Goal: Task Accomplishment & Management: Complete application form

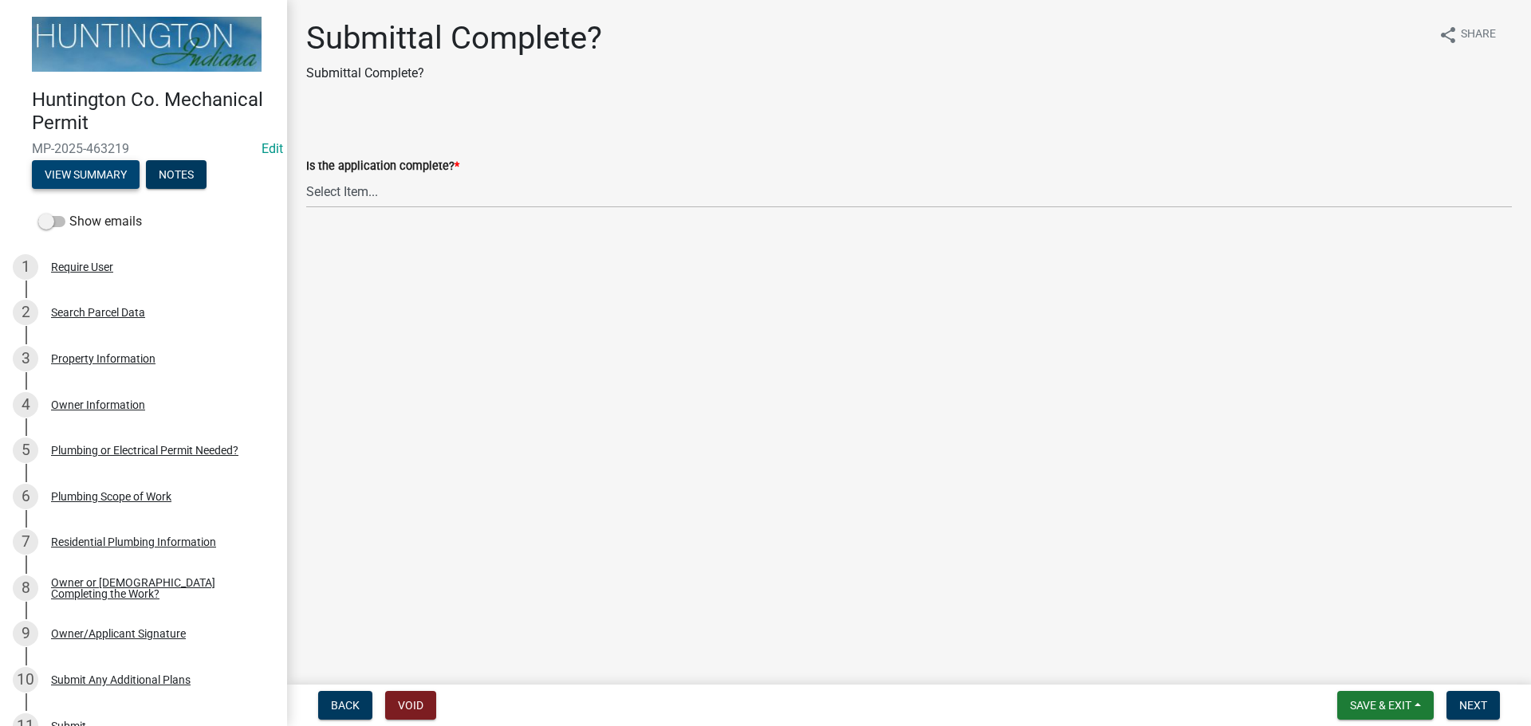
click at [125, 173] on button "View Summary" at bounding box center [86, 174] width 108 height 29
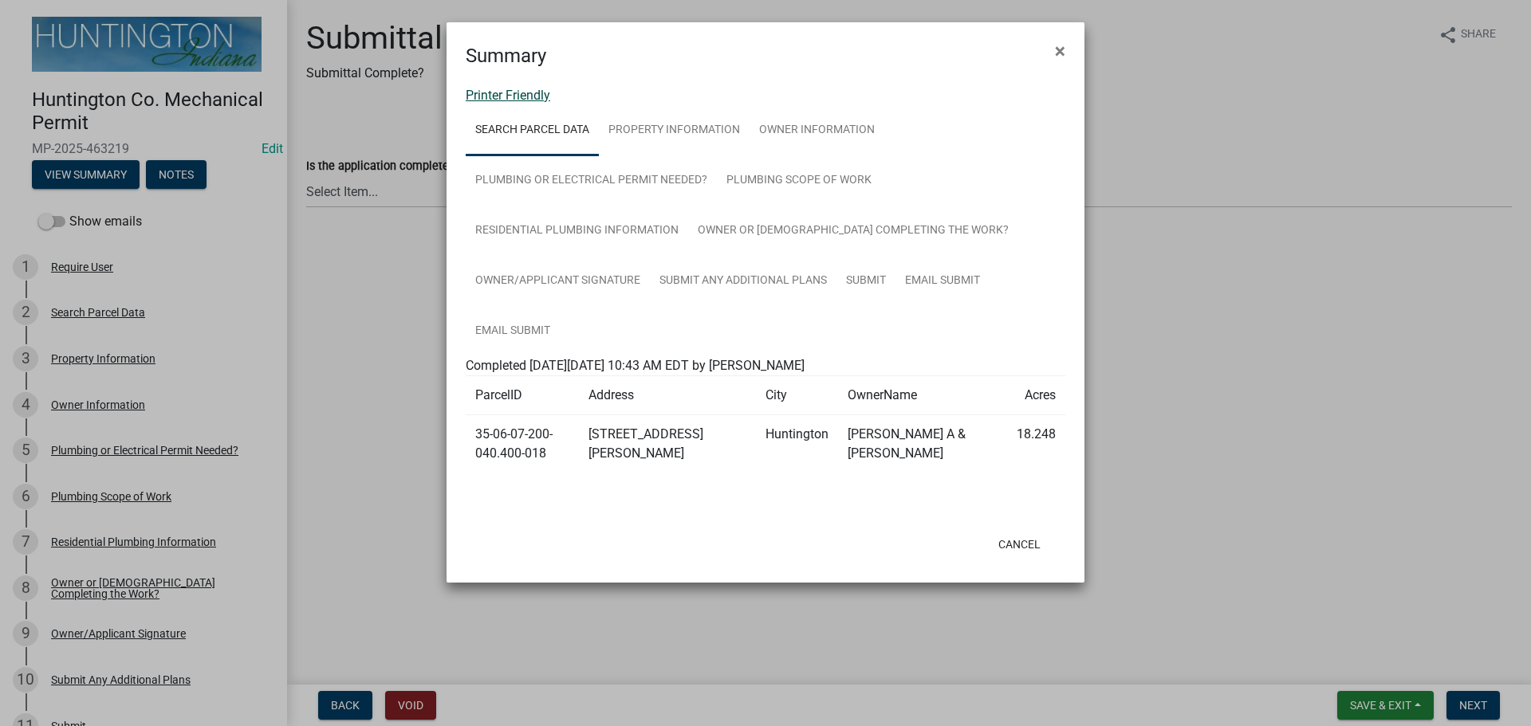
click at [479, 95] on link "Printer Friendly" at bounding box center [508, 95] width 85 height 15
click at [1060, 49] on span "×" at bounding box center [1060, 51] width 10 height 22
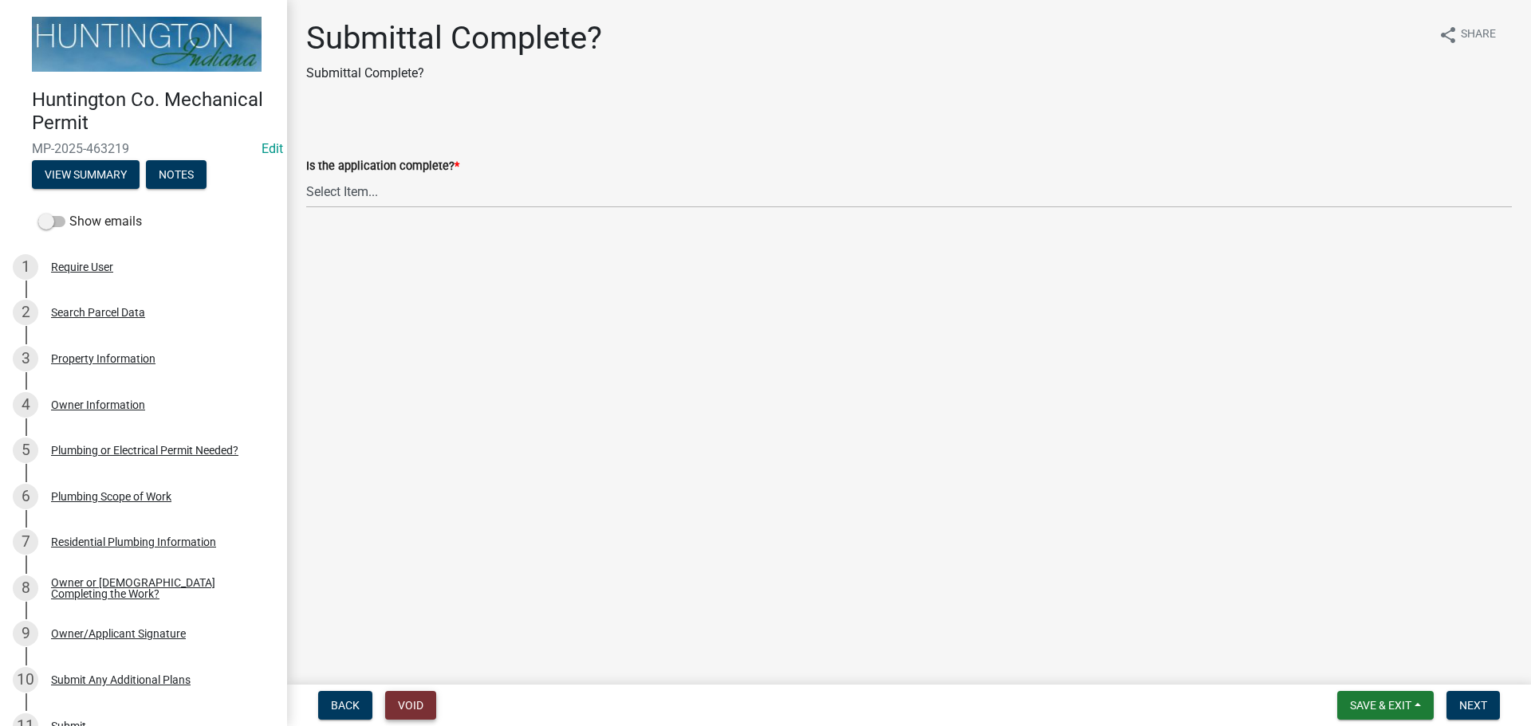
click at [420, 700] on button "Void" at bounding box center [410, 705] width 51 height 29
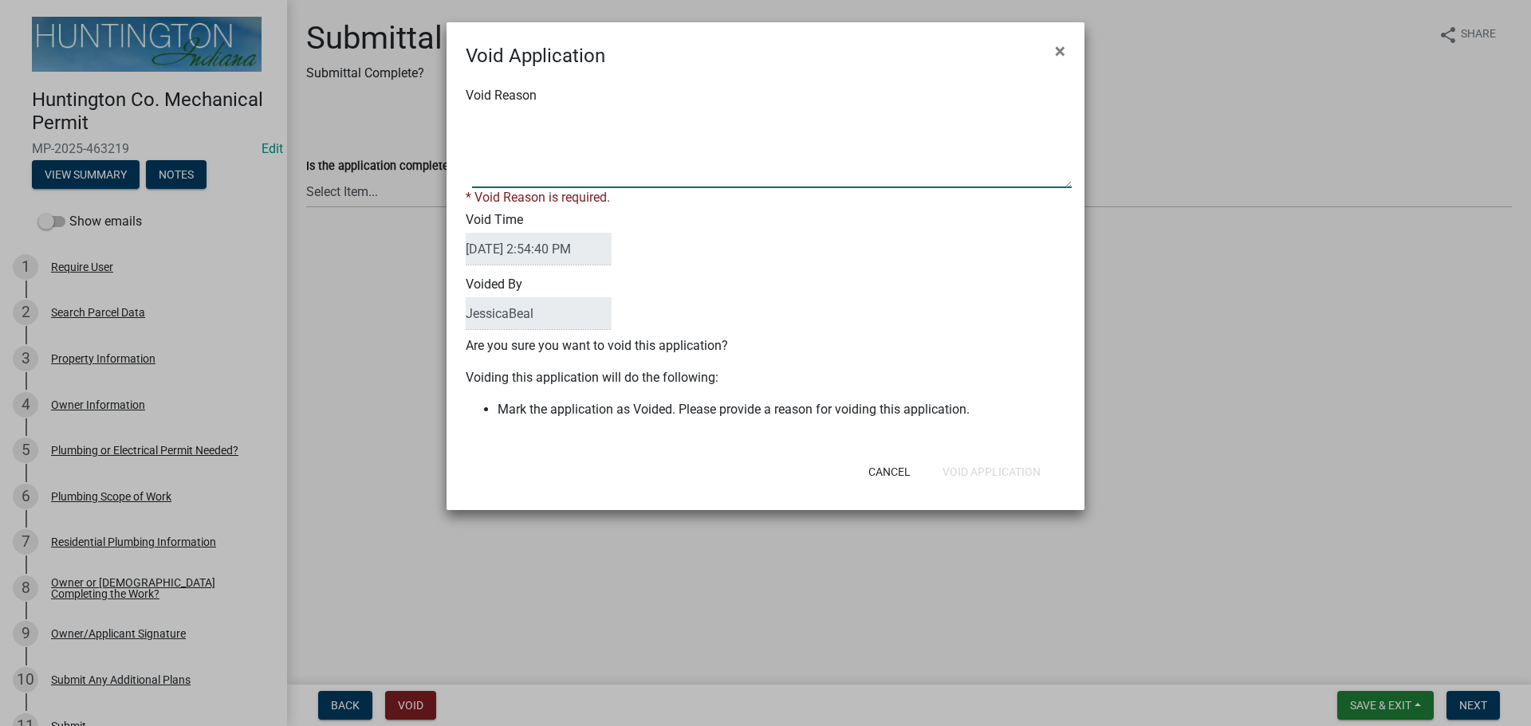
click at [543, 117] on textarea "Void Reason" at bounding box center [772, 148] width 600 height 80
type textarea "Plumber needs to pull permit."
click at [1028, 462] on button "Void Application" at bounding box center [992, 472] width 124 height 29
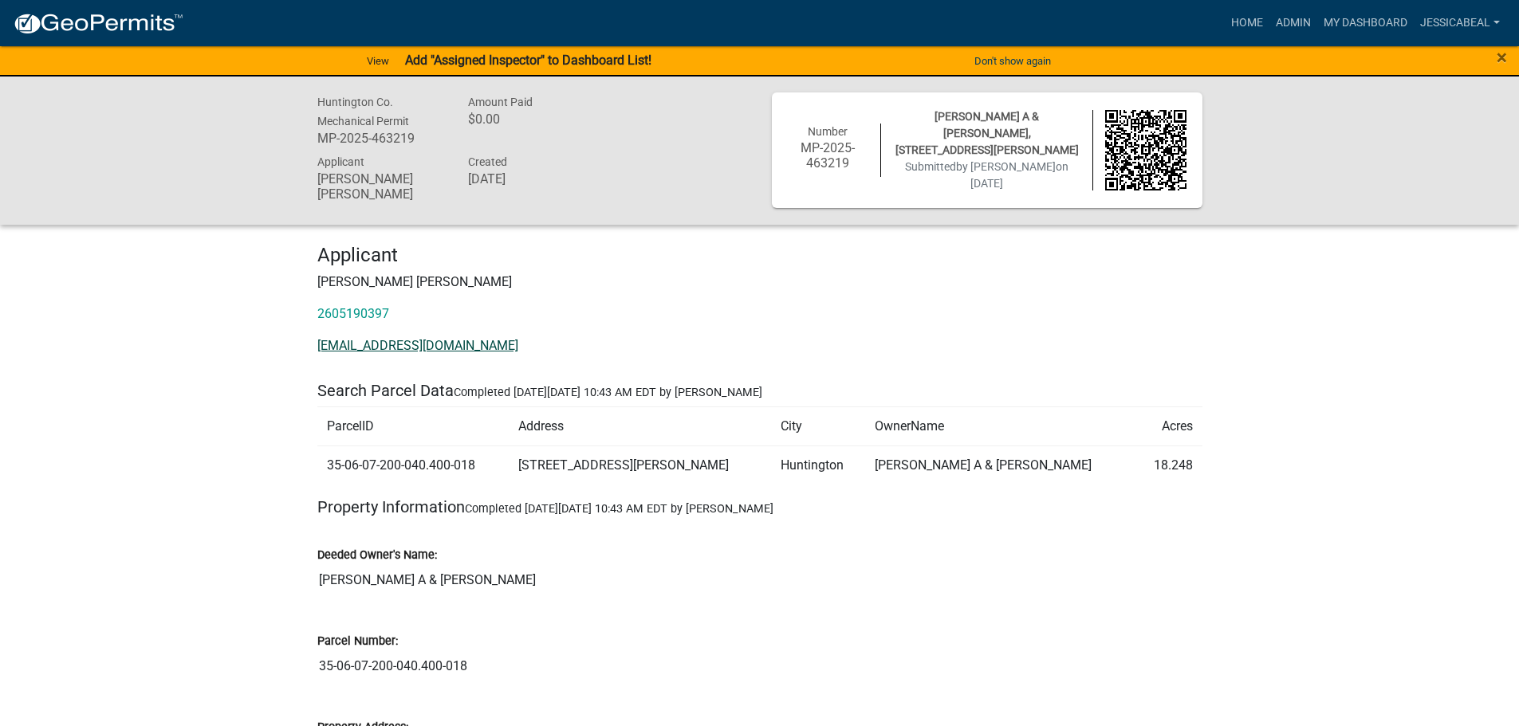
click at [338, 340] on link "daviskaylor@hotmail.com" at bounding box center [417, 345] width 201 height 15
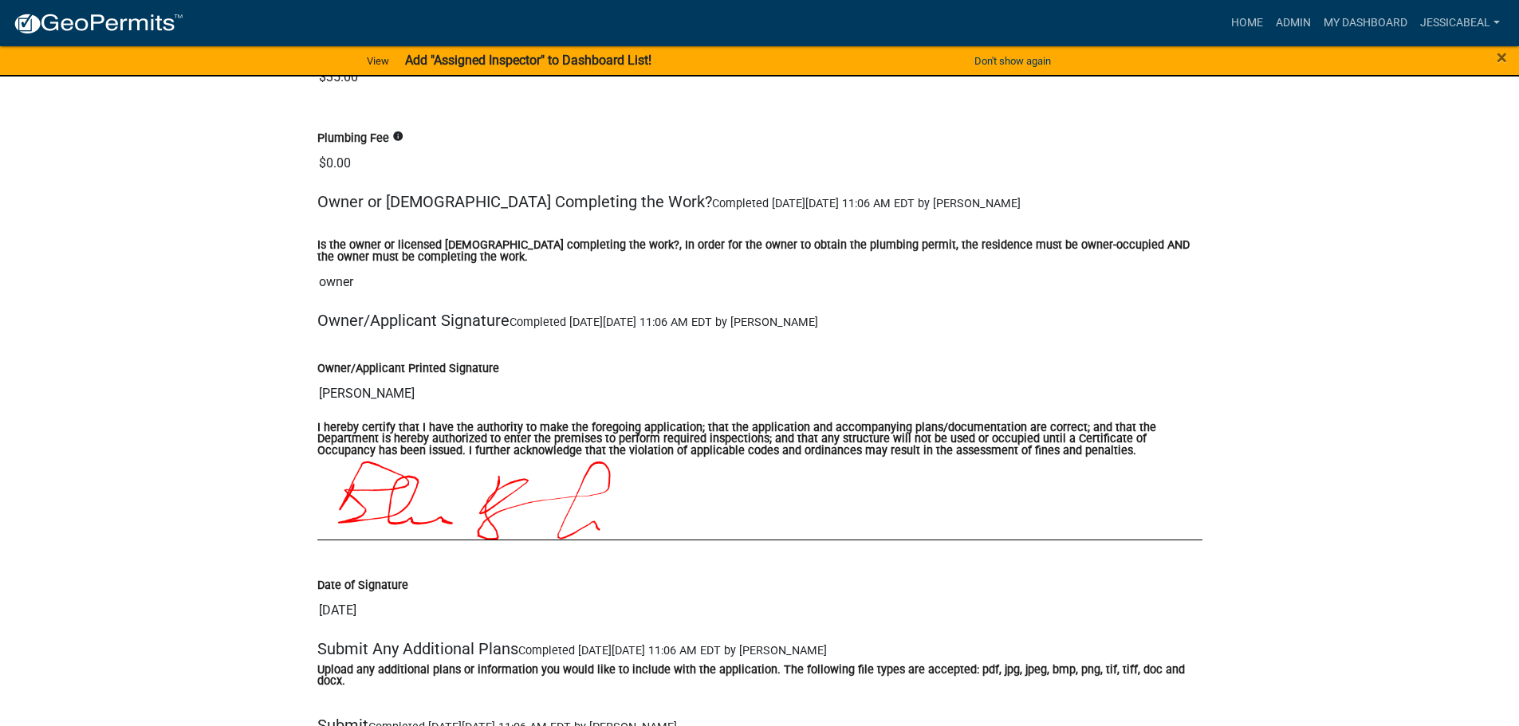
scroll to position [1993, 0]
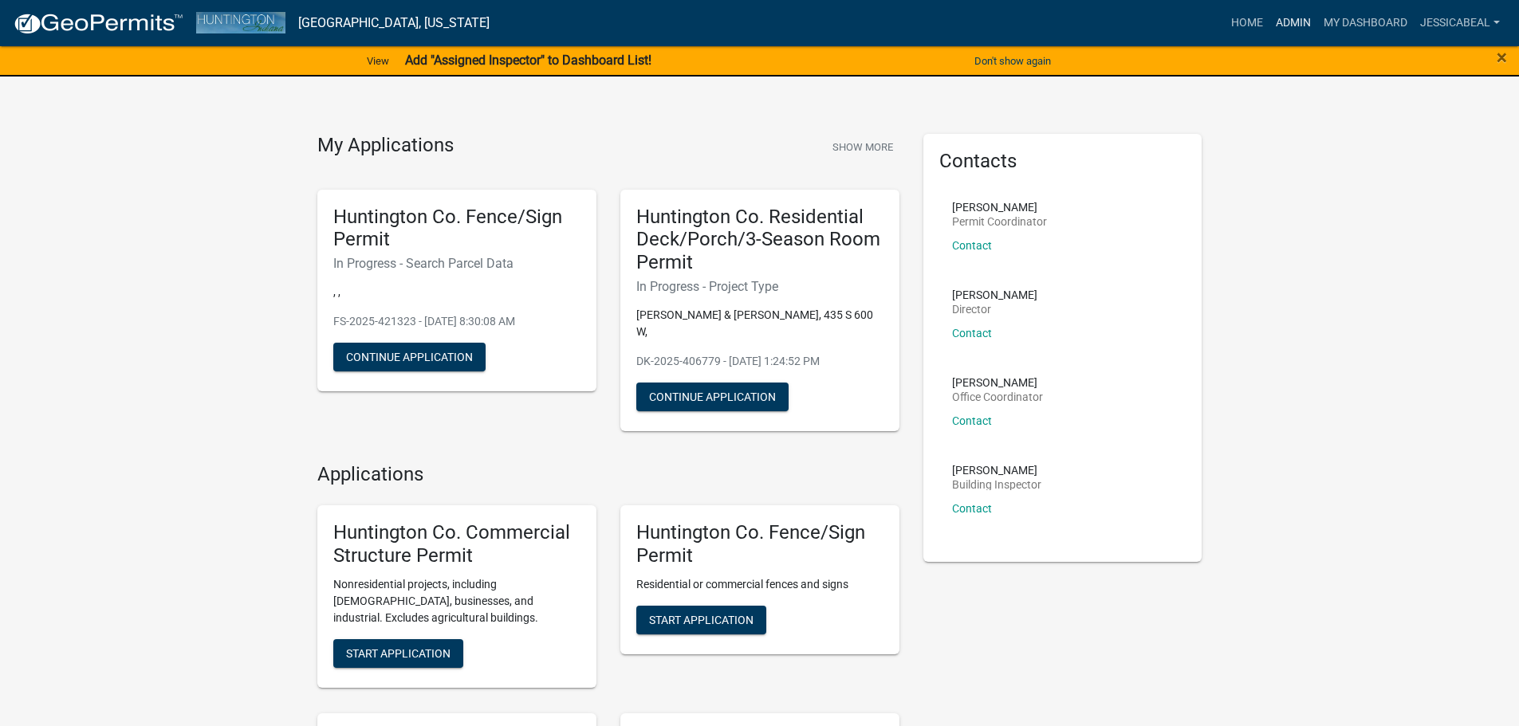
click at [1291, 25] on link "Admin" at bounding box center [1293, 23] width 48 height 30
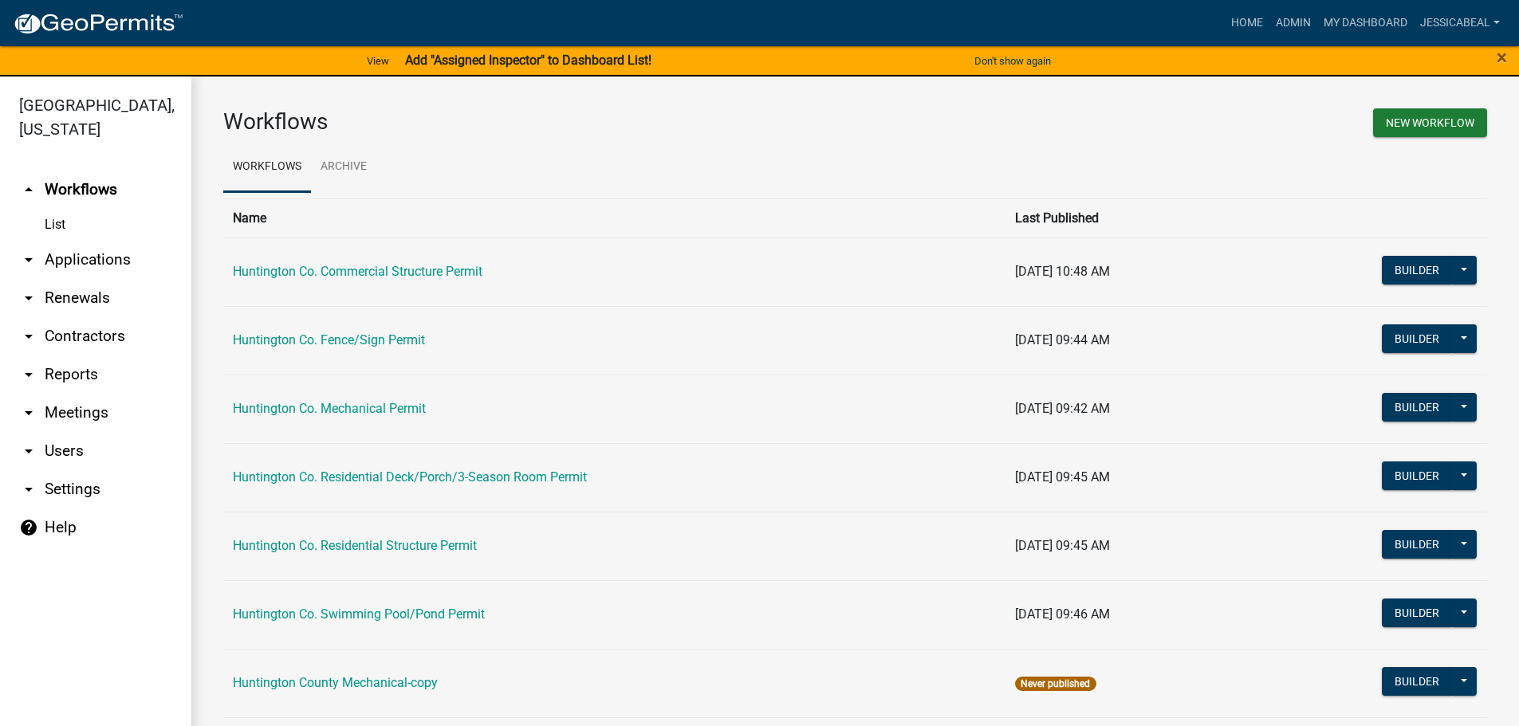
click at [92, 259] on link "arrow_drop_down Applications" at bounding box center [95, 260] width 191 height 38
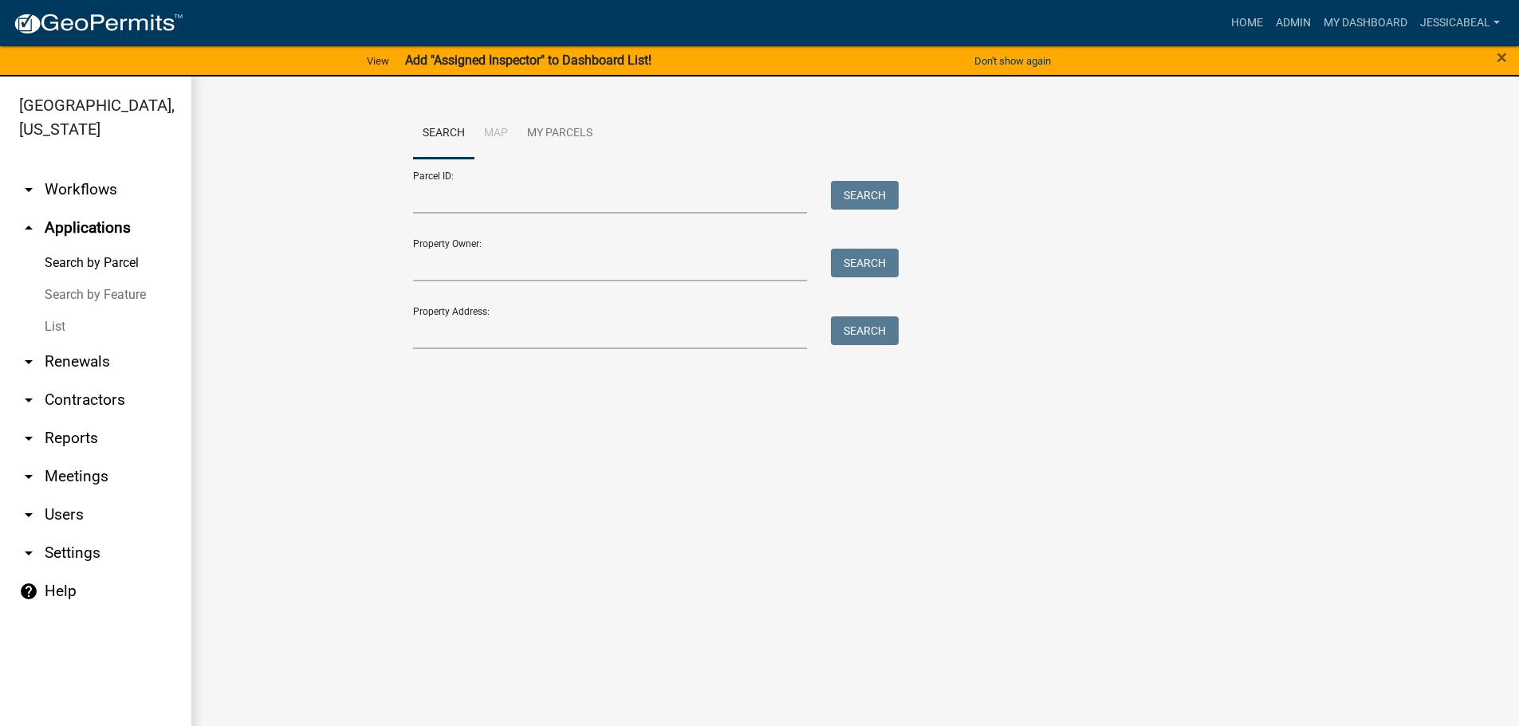
click at [50, 336] on link "List" at bounding box center [95, 327] width 191 height 32
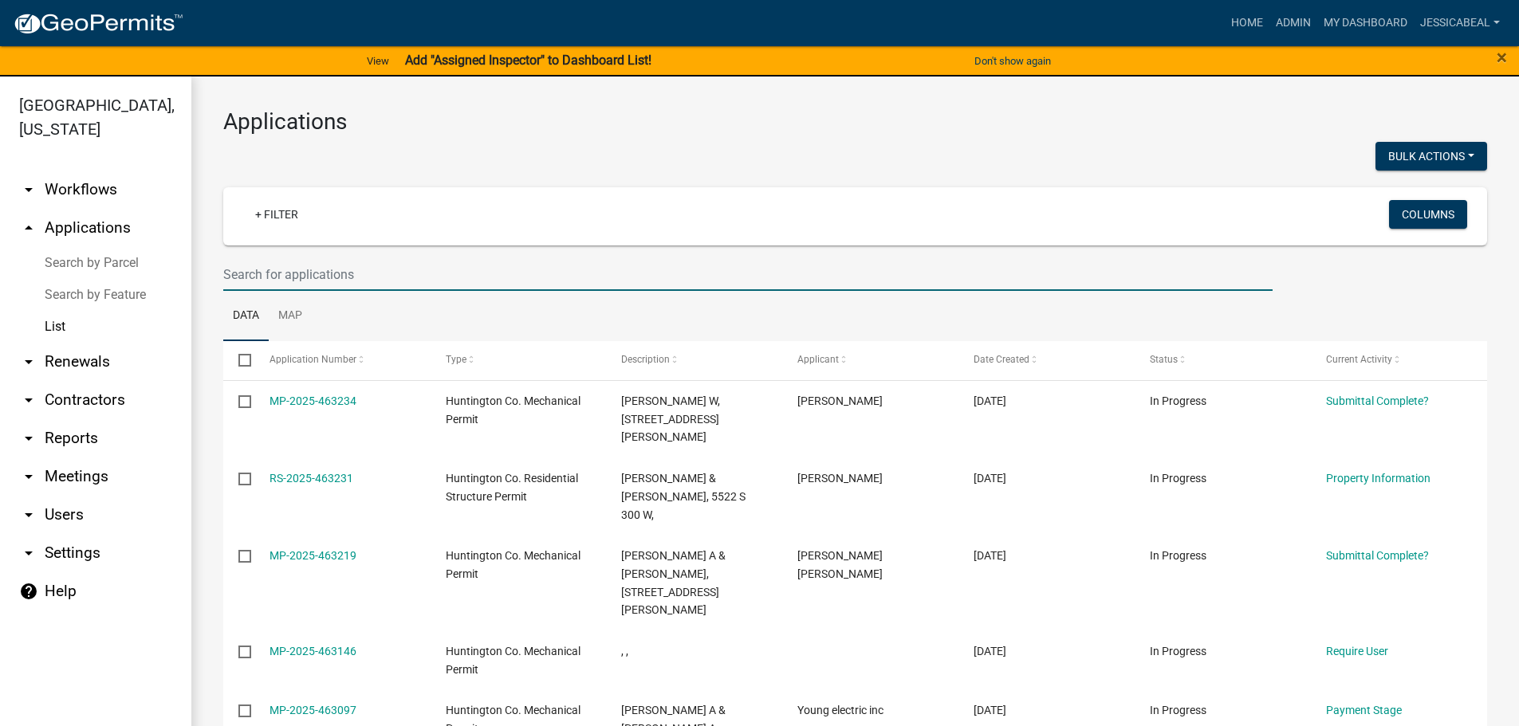
click at [246, 281] on input "text" at bounding box center [747, 274] width 1049 height 33
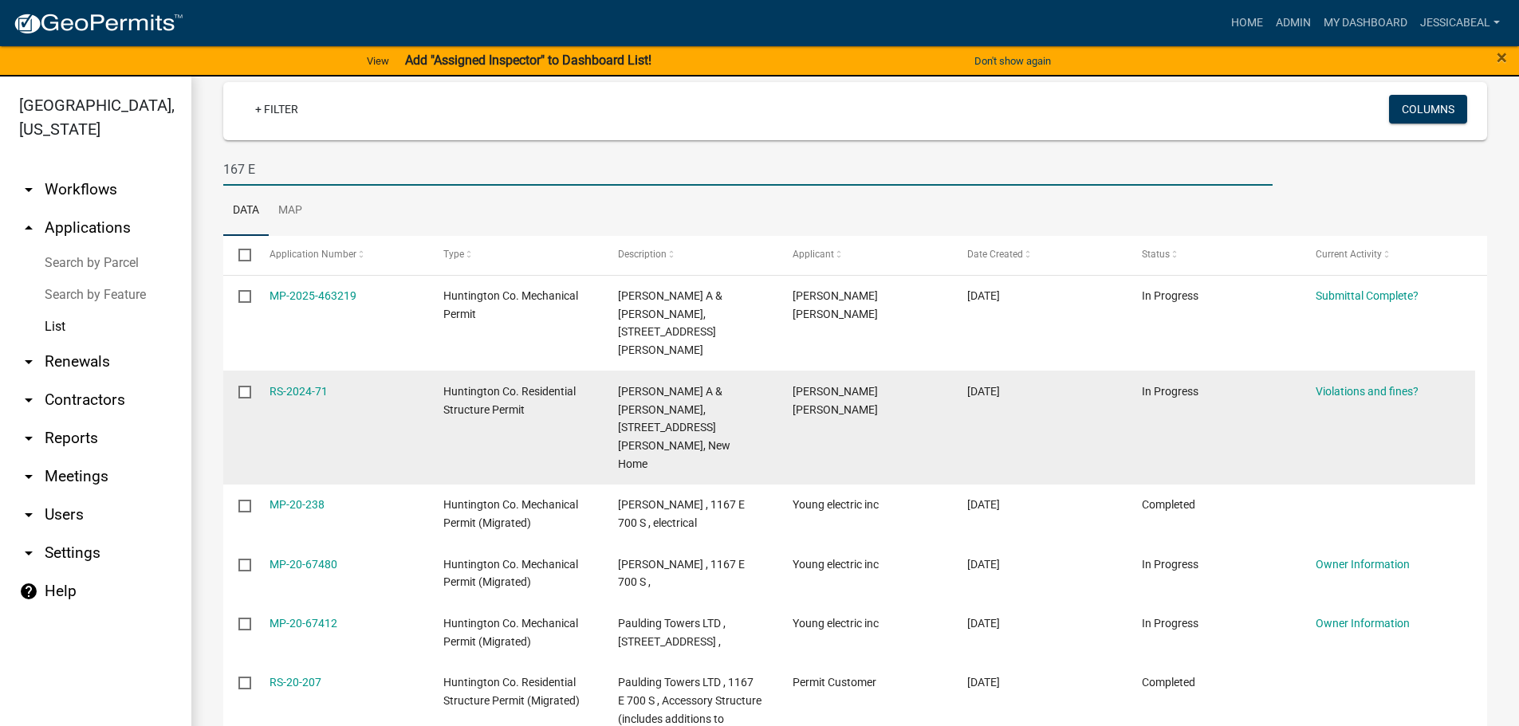
scroll to position [159, 0]
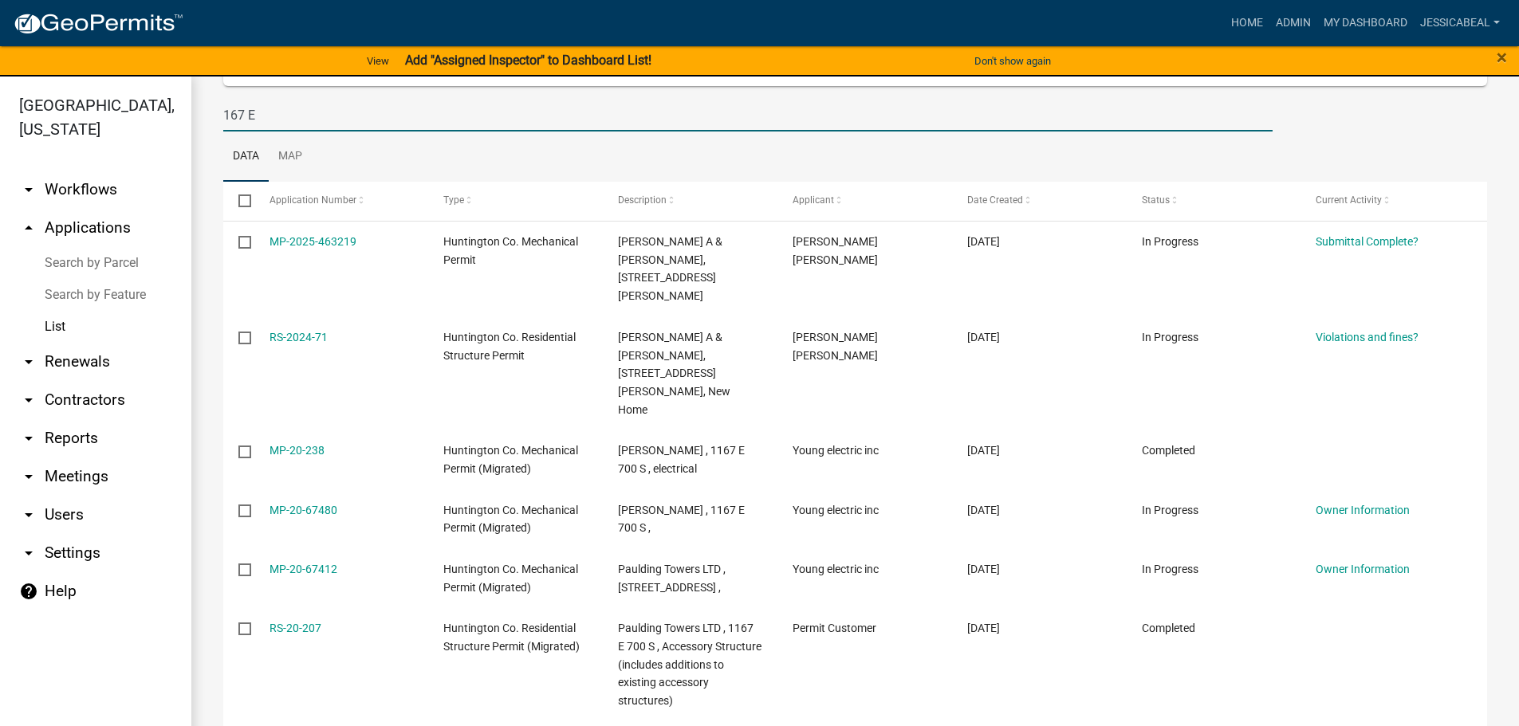
type input "167 E"
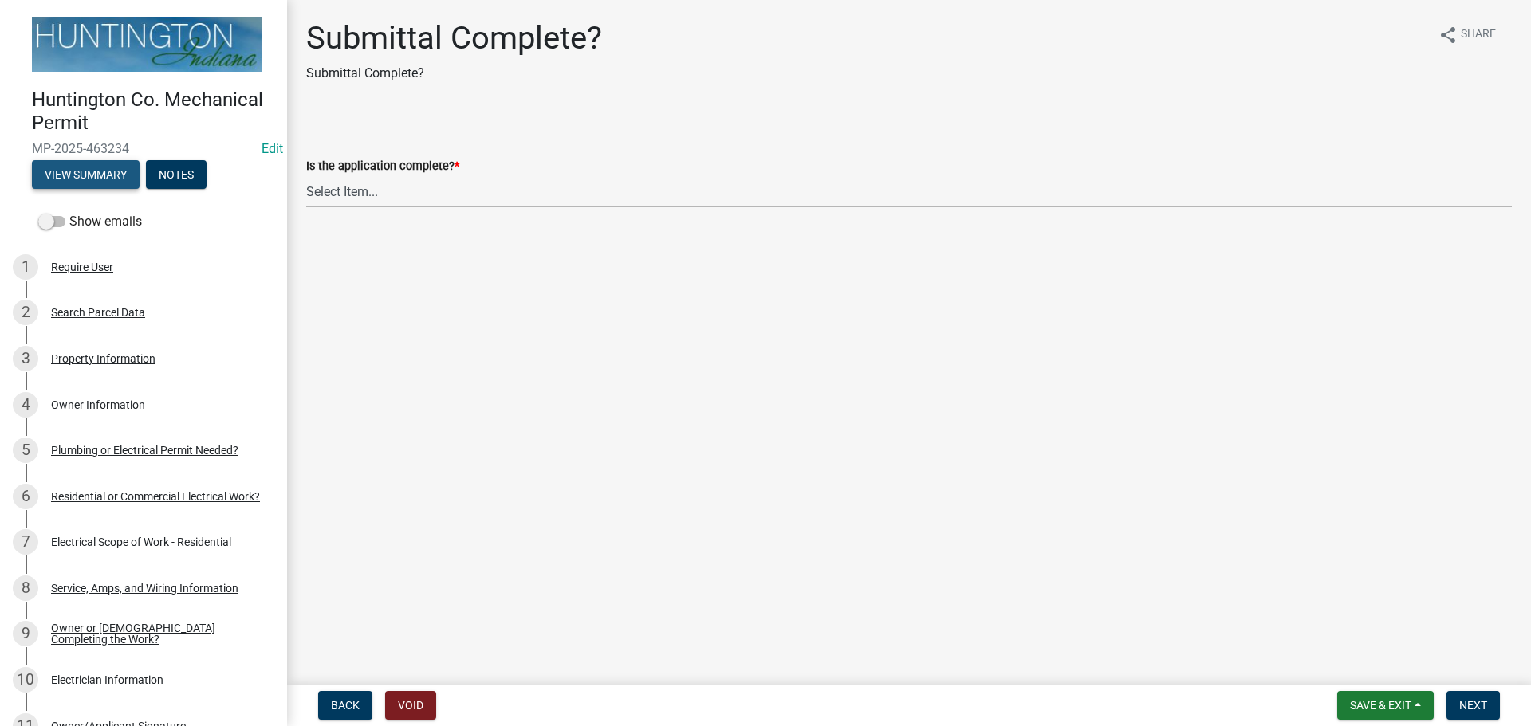
click at [81, 170] on button "View Summary" at bounding box center [86, 174] width 108 height 29
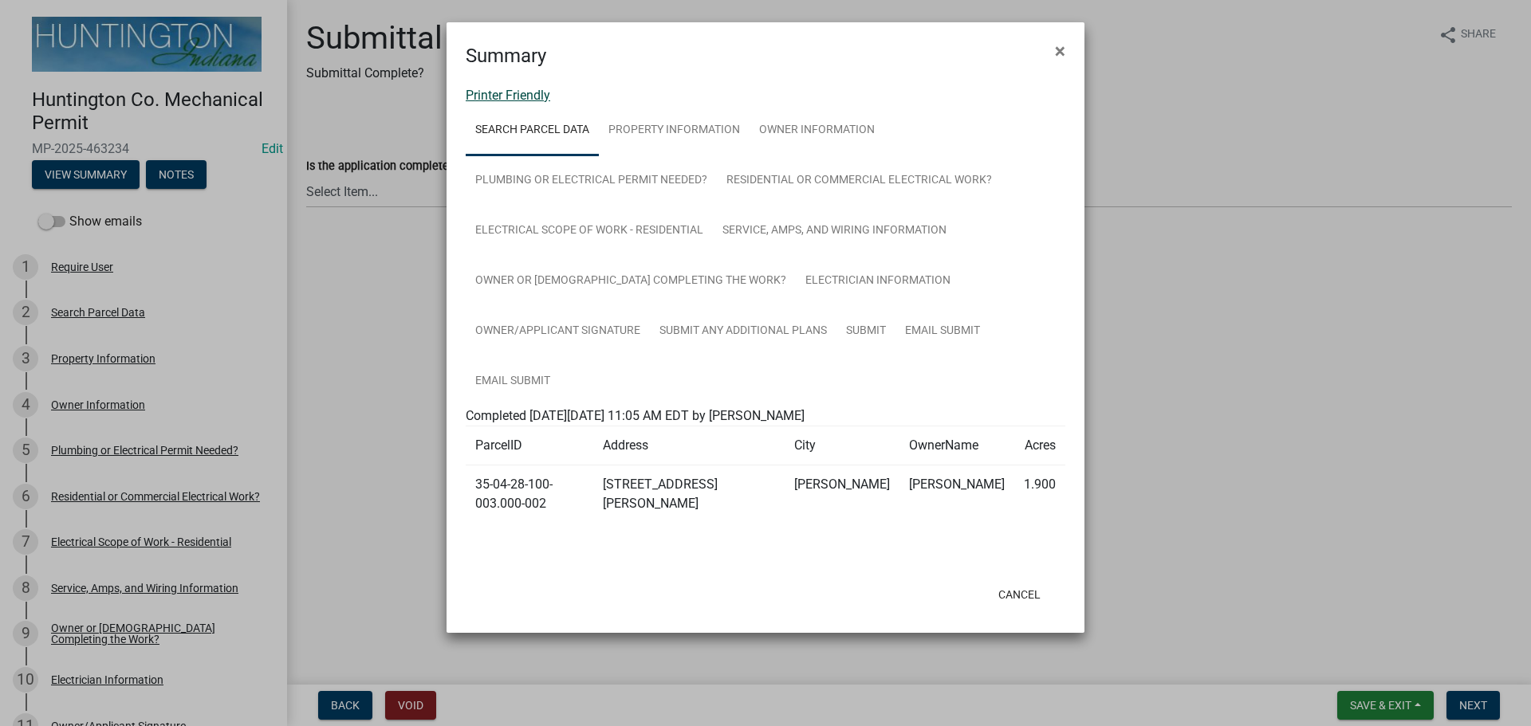
click at [514, 96] on link "Printer Friendly" at bounding box center [508, 95] width 85 height 15
click at [1050, 51] on button "×" at bounding box center [1060, 51] width 36 height 45
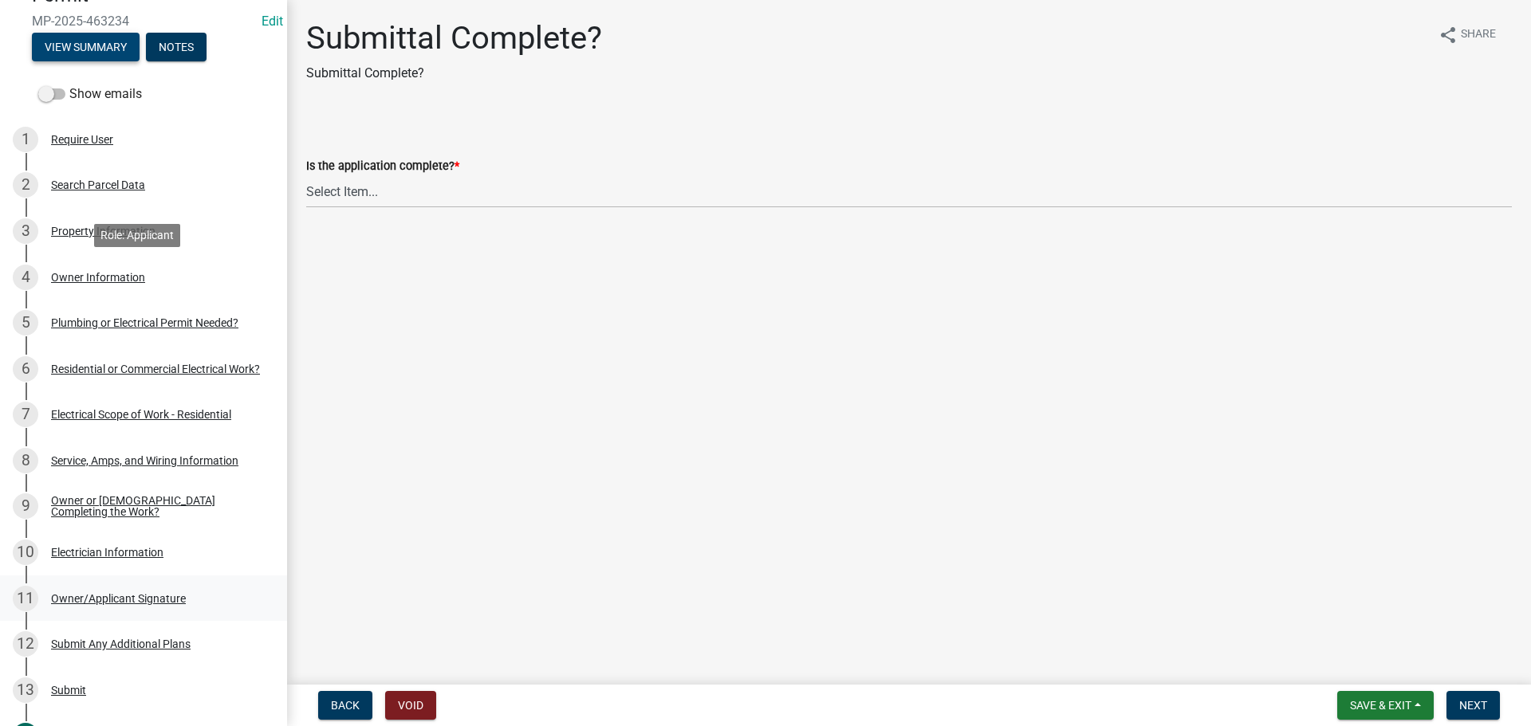
scroll to position [239, 0]
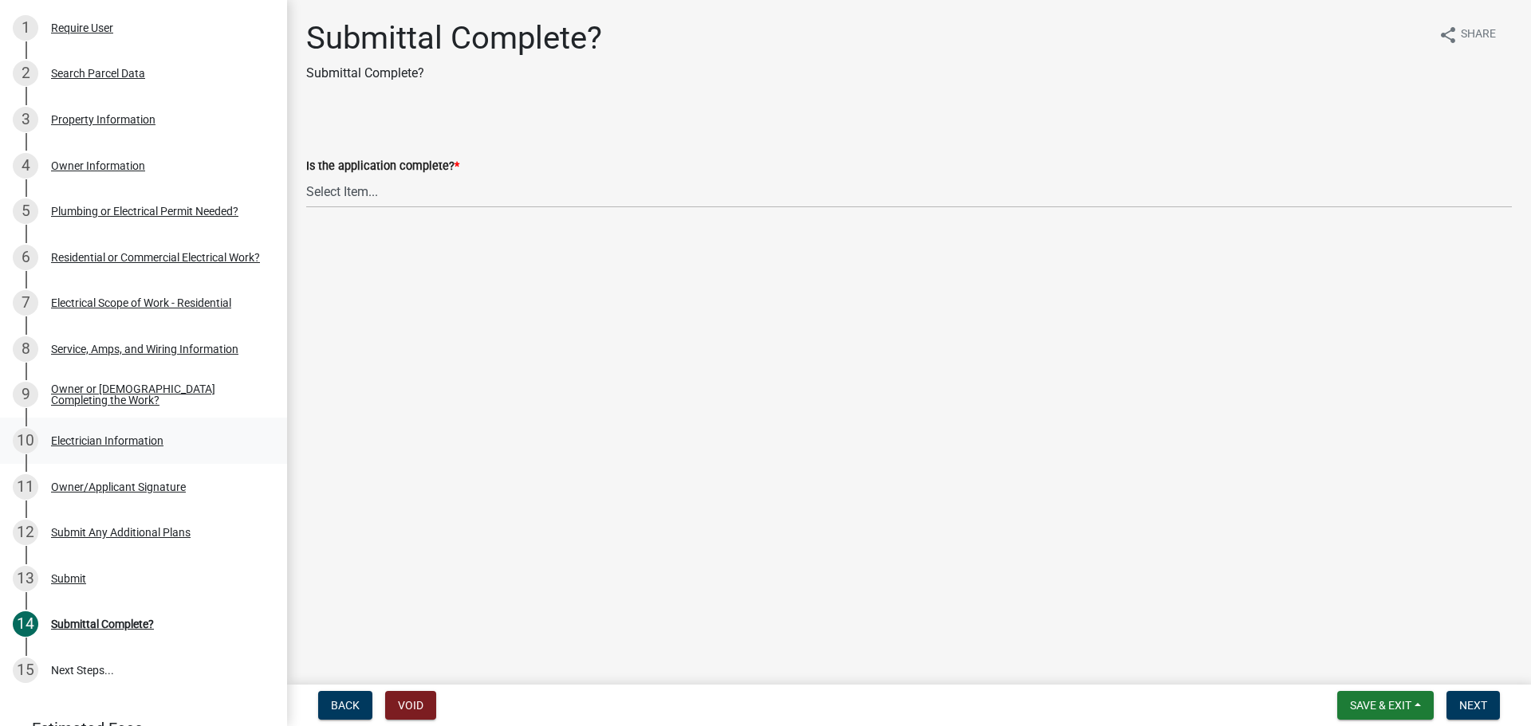
click at [103, 428] on div "10 Electrician Information" at bounding box center [137, 441] width 249 height 26
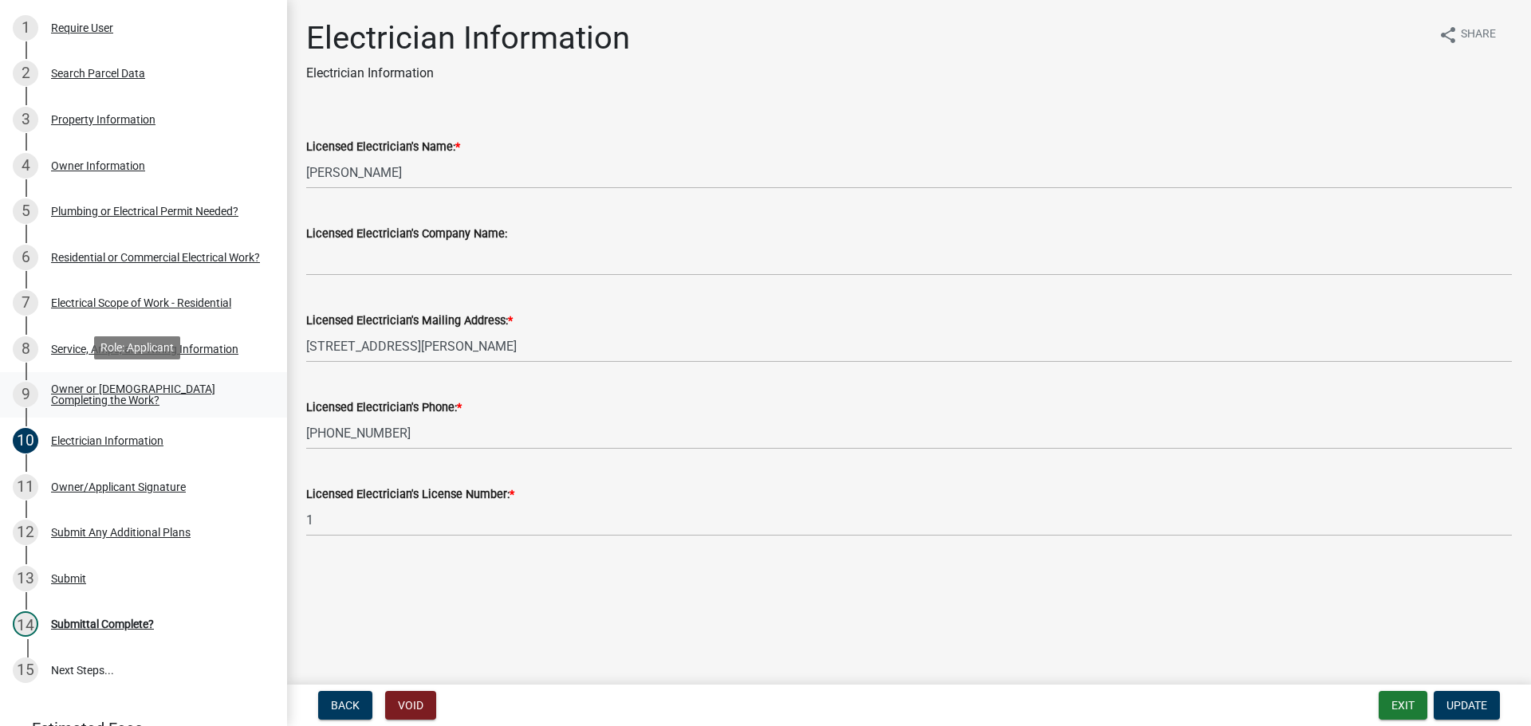
click at [91, 395] on div "Owner or [DEMOGRAPHIC_DATA] Completing the Work?" at bounding box center [156, 395] width 210 height 22
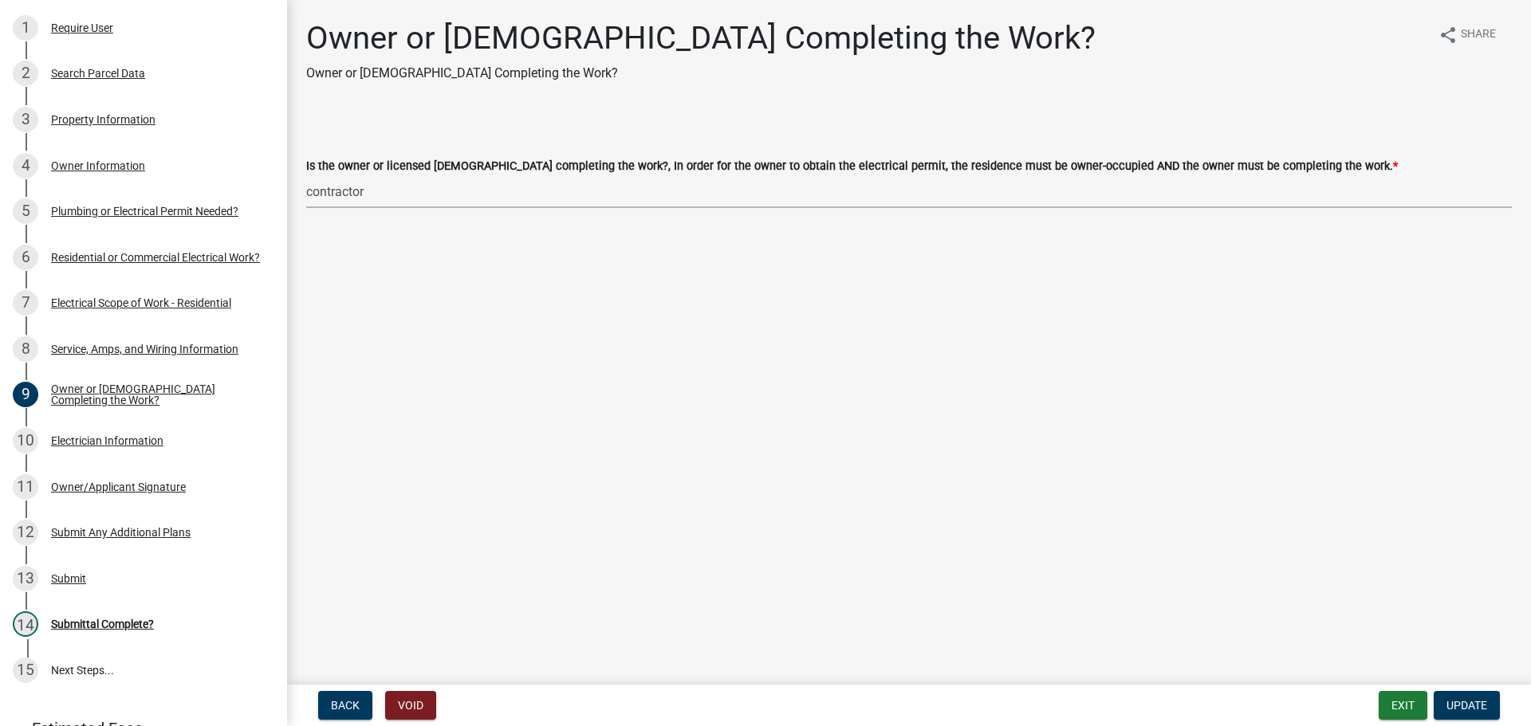
click at [359, 193] on select "Select Item... owner contractor" at bounding box center [909, 191] width 1206 height 33
click at [306, 175] on select "Select Item... owner contractor" at bounding box center [909, 191] width 1206 height 33
select select "da32b6f8-dc02-4eb1-a03d-6a8560406675"
click at [1461, 696] on button "Update" at bounding box center [1467, 705] width 66 height 29
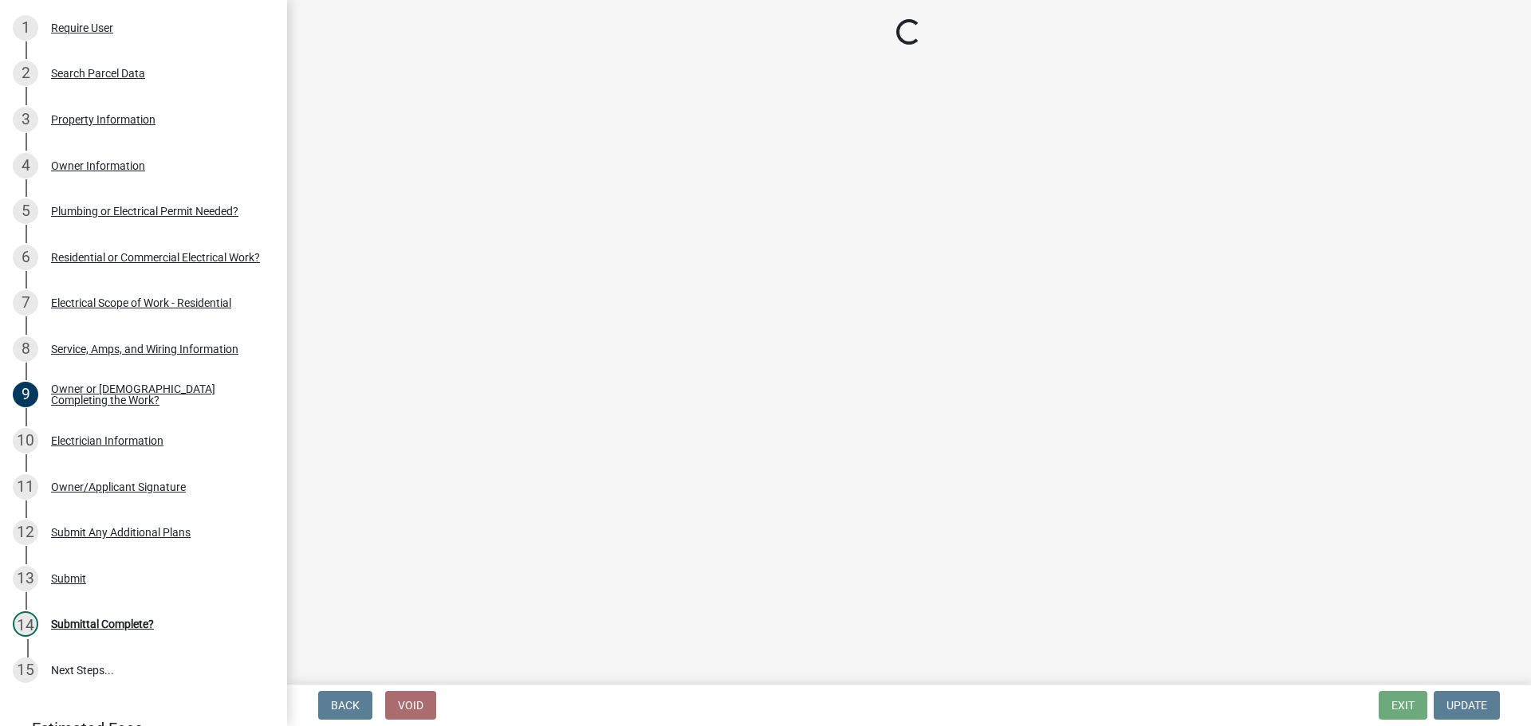
scroll to position [193, 0]
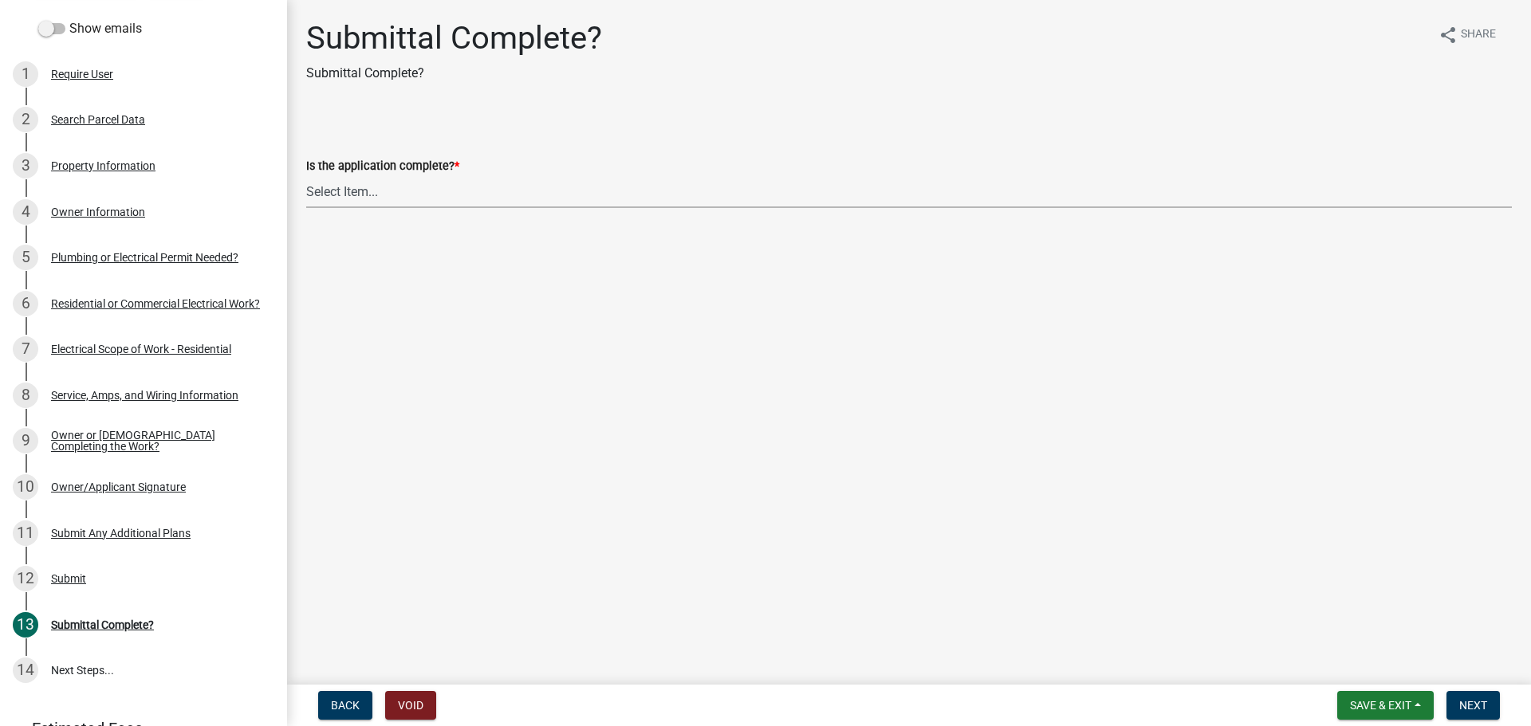
click at [350, 191] on select "Select Item... Yes No" at bounding box center [909, 191] width 1206 height 33
click at [306, 175] on select "Select Item... Yes No" at bounding box center [909, 191] width 1206 height 33
select select "1782a9c7-7323-4da6-ac5b-f89a69a3d723"
click at [1478, 709] on span "Next" at bounding box center [1473, 705] width 28 height 13
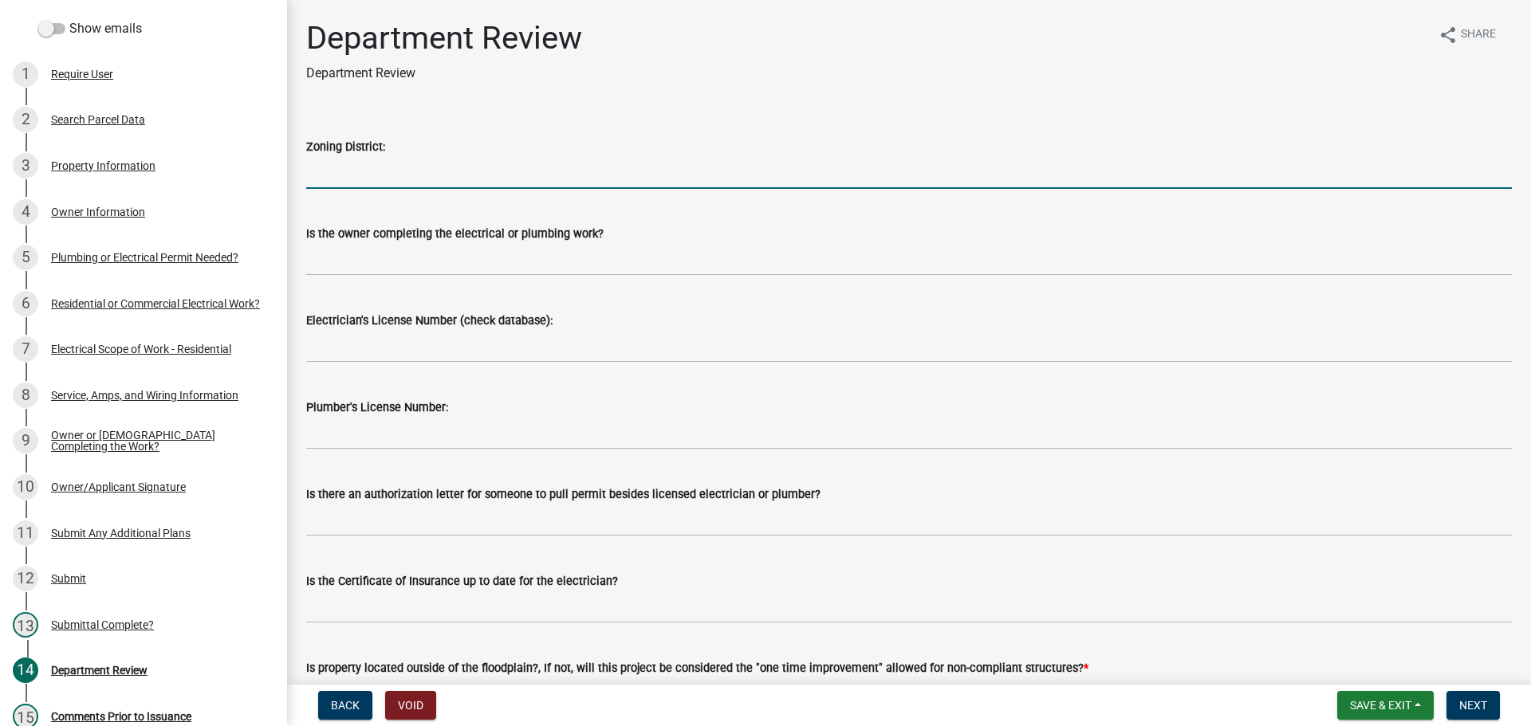
click at [386, 179] on input "Zoning District:" at bounding box center [909, 172] width 1206 height 33
type input "Ag"
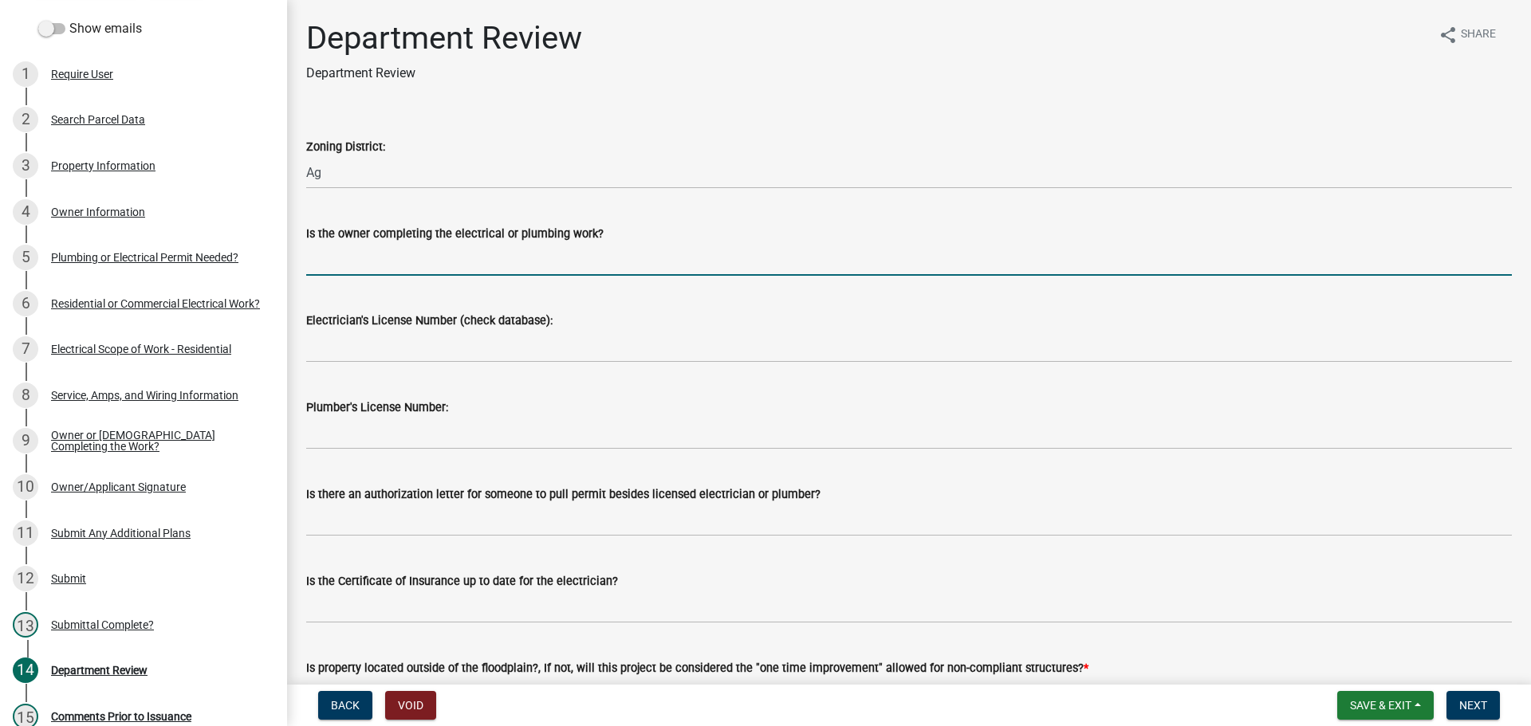
click at [359, 266] on input "Is the owner completing the electrical or plumbing work?" at bounding box center [909, 259] width 1206 height 33
type input "yes"
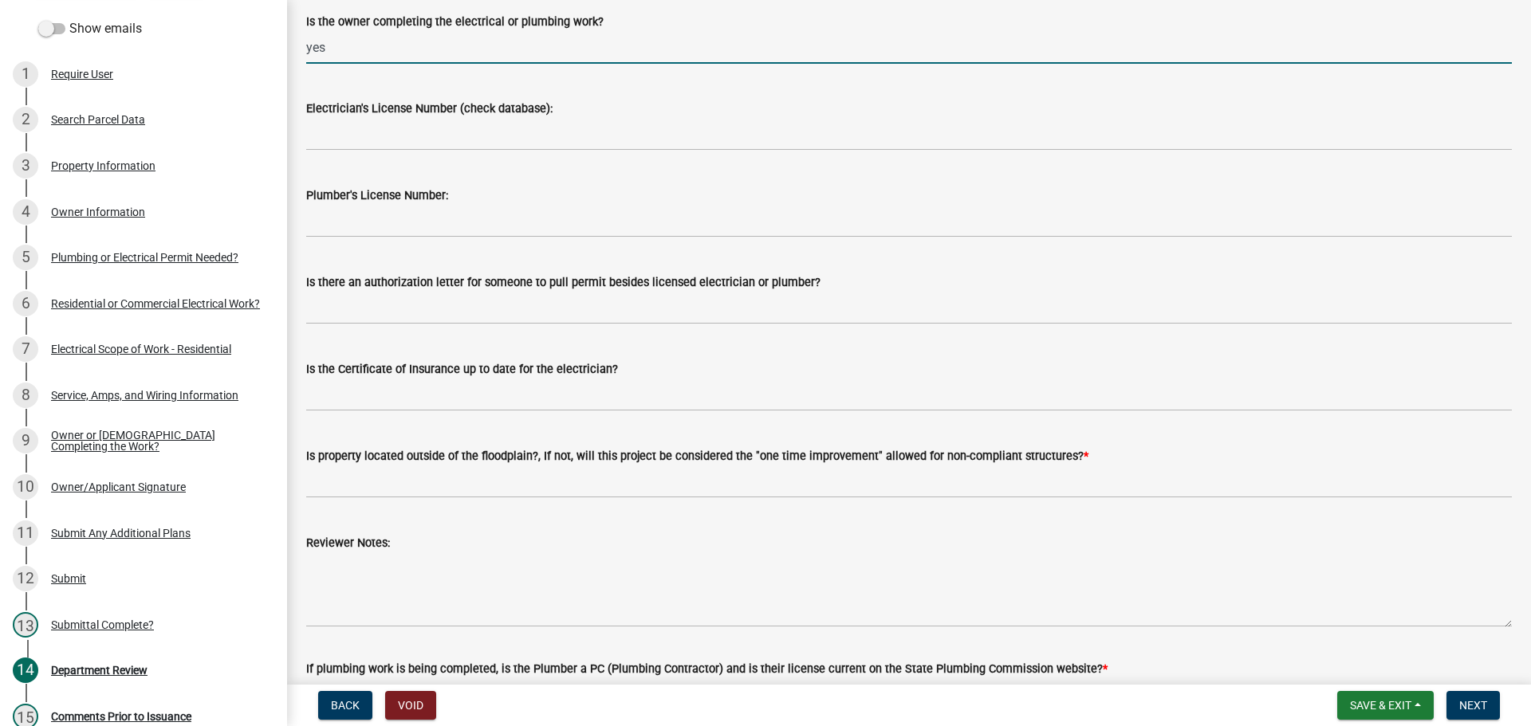
scroll to position [346, 0]
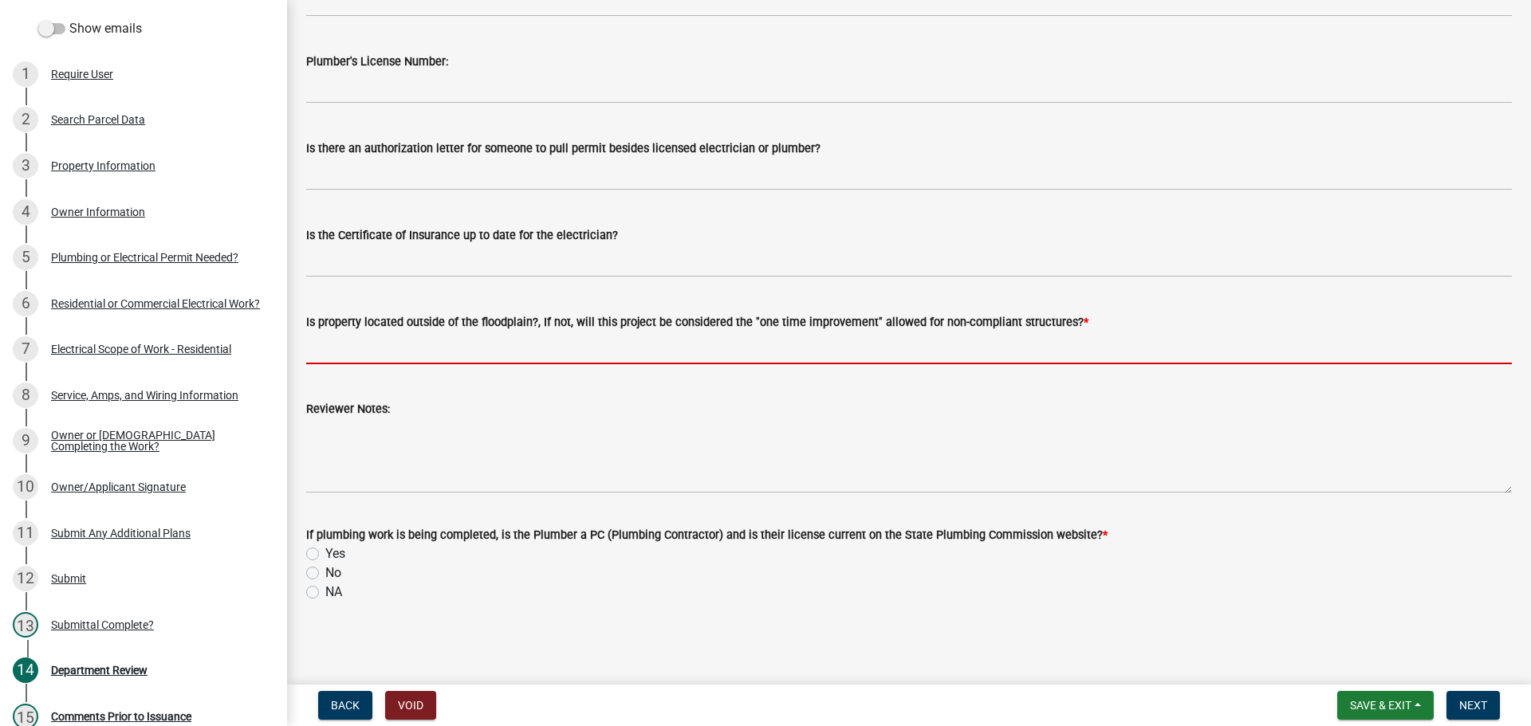
drag, startPoint x: 344, startPoint y: 352, endPoint x: 367, endPoint y: 372, distance: 30.5
click at [344, 352] on input "Is property located outside of the floodplain?, If not, will this project be co…" at bounding box center [909, 348] width 1206 height 33
type input "yes"
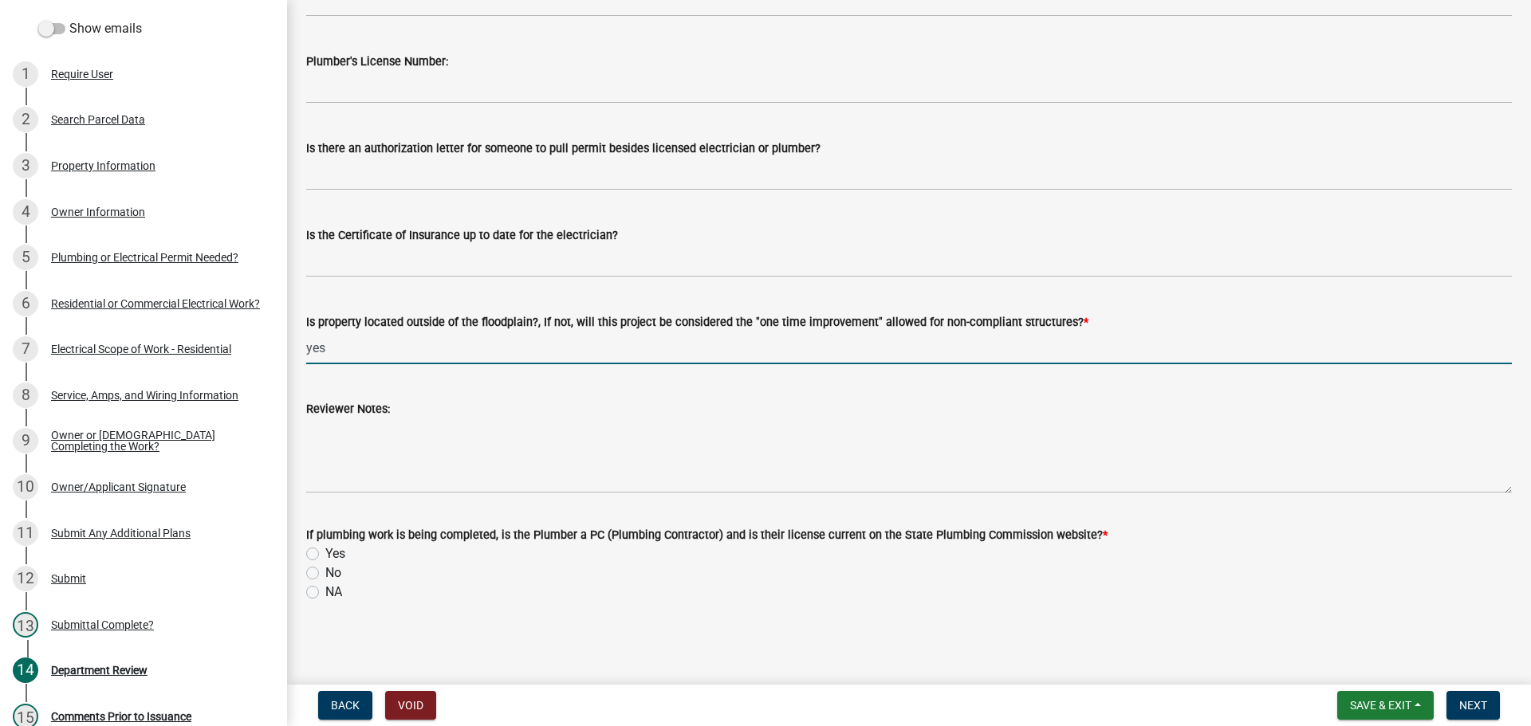
click at [325, 588] on label "NA" at bounding box center [333, 592] width 17 height 19
click at [325, 588] on input "NA" at bounding box center [330, 588] width 10 height 10
radio input "true"
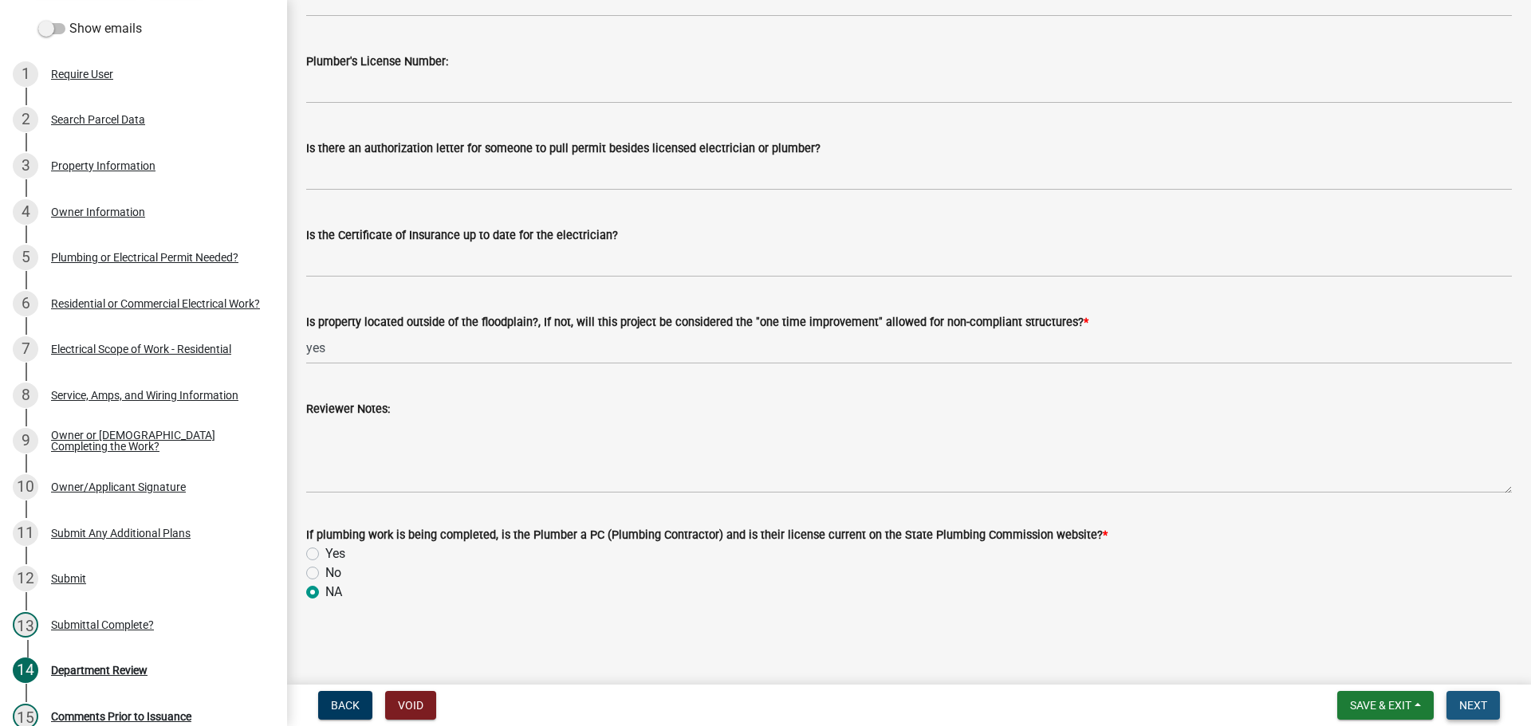
click at [1478, 694] on button "Next" at bounding box center [1472, 705] width 53 height 29
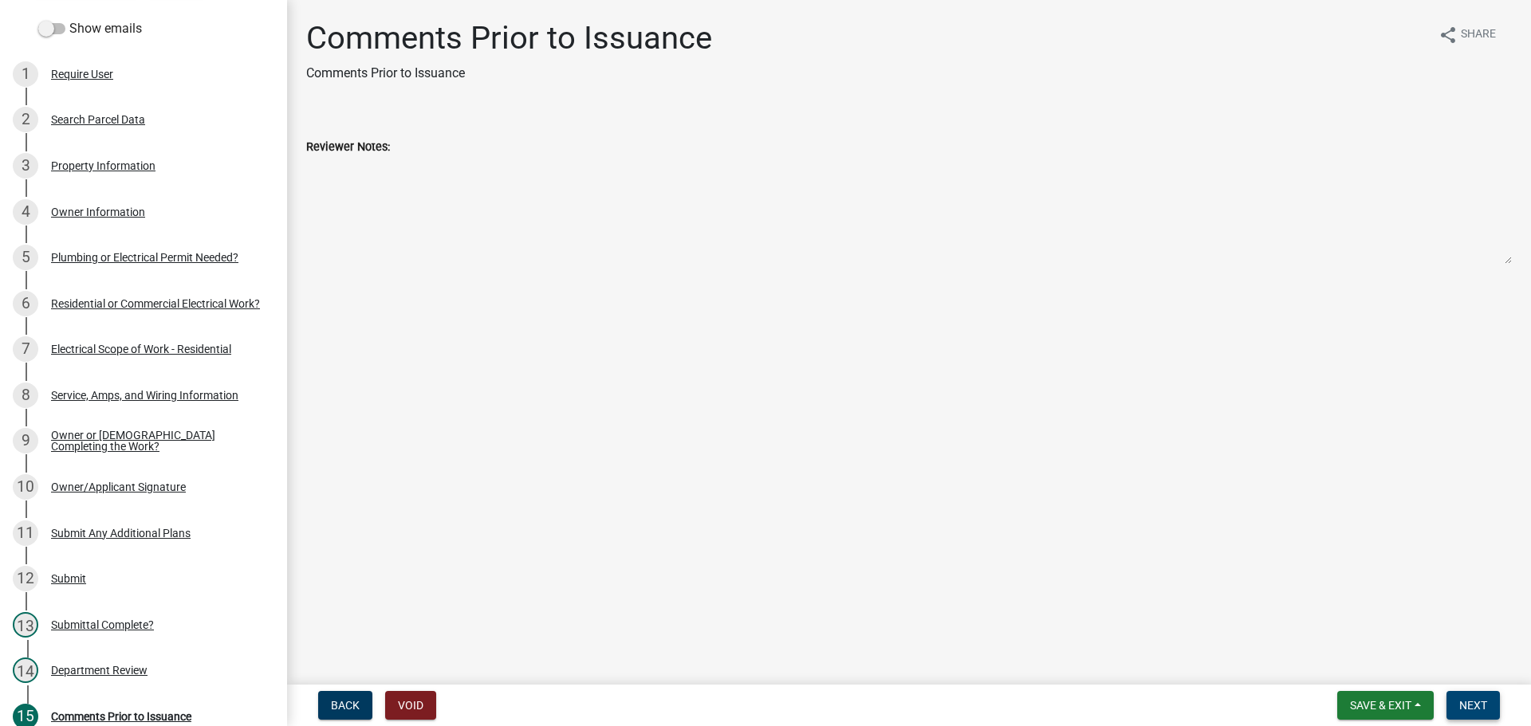
click at [1478, 694] on button "Next" at bounding box center [1472, 705] width 53 height 29
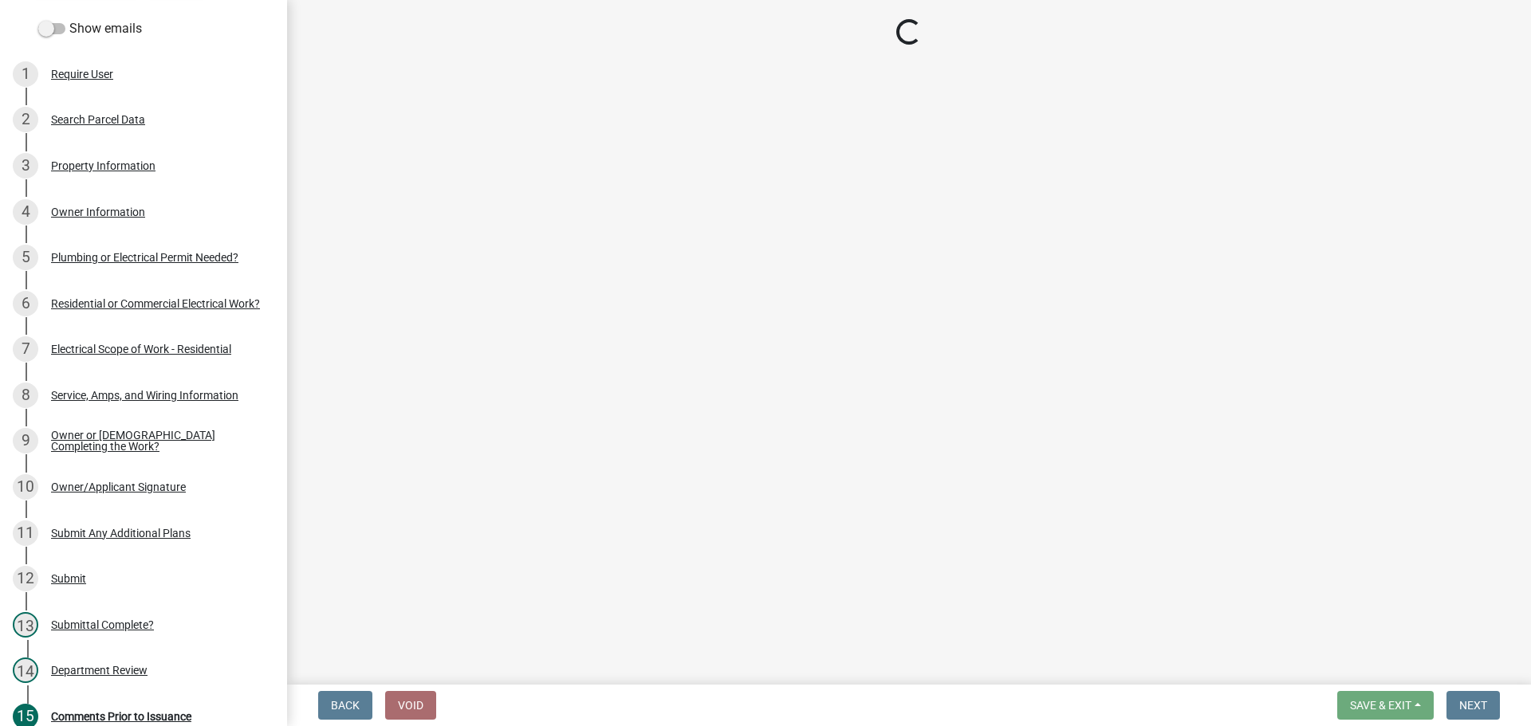
select select "3: 3"
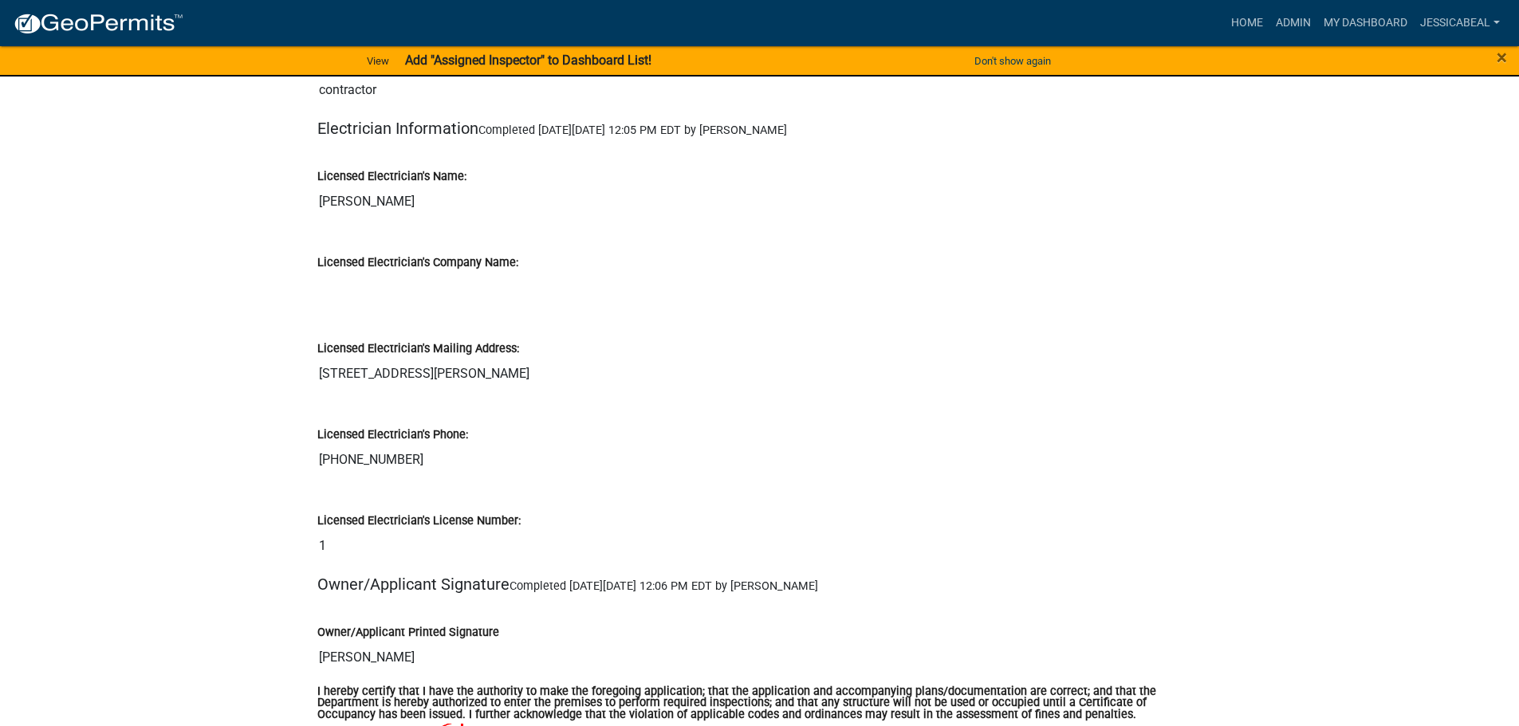
scroll to position [2870, 0]
